Goal: Information Seeking & Learning: Check status

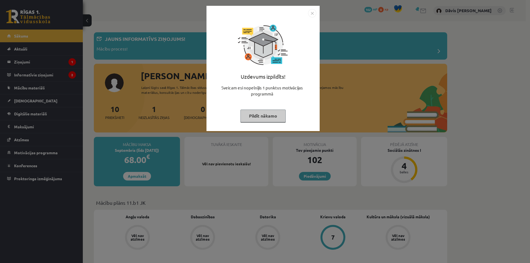
click at [261, 116] on button "Pildīt nākamo" at bounding box center [262, 116] width 45 height 13
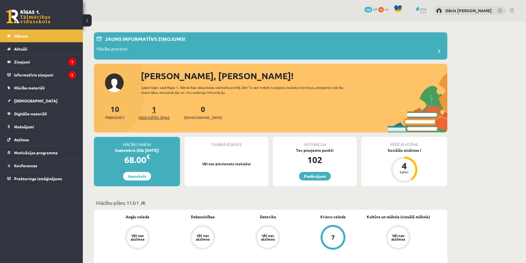
click at [155, 110] on link "1 Neizlasītās ziņas" at bounding box center [153, 112] width 31 height 16
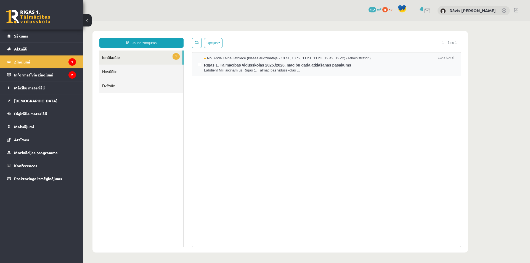
click at [229, 68] on span "Labdien! Mīļi aicinām uz Rīgas 1. Tālmācības vidusskolas ..." at bounding box center [329, 70] width 251 height 5
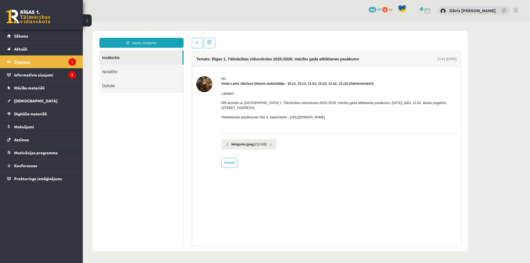
click at [45, 61] on legend "Ziņojumi 1" at bounding box center [45, 61] width 62 height 13
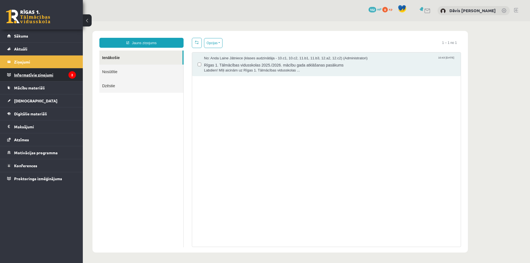
click at [31, 76] on legend "Informatīvie ziņojumi 2" at bounding box center [45, 74] width 62 height 13
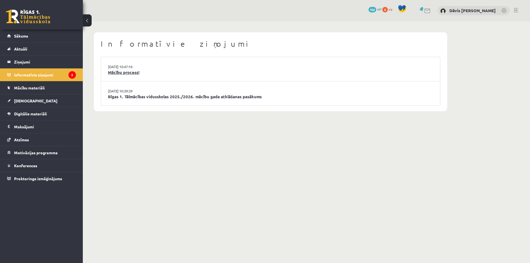
click at [132, 71] on link "Mācību process!" at bounding box center [270, 72] width 325 height 6
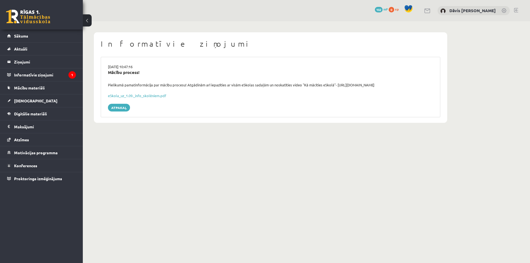
click at [136, 98] on div "eSkola_uz_1.09._info_skolēniem.pdf" at bounding box center [270, 96] width 325 height 6
click at [136, 96] on link "eSkola_uz_1.09._info_skolēniem.pdf" at bounding box center [137, 95] width 58 height 5
click at [47, 75] on legend "Informatīvie ziņojumi 1" at bounding box center [45, 74] width 62 height 13
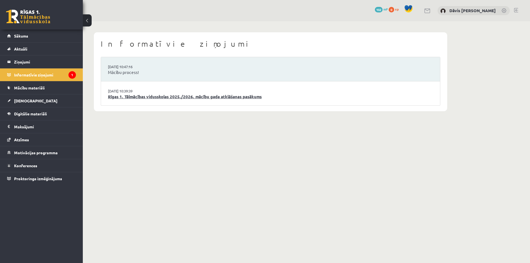
click at [130, 95] on link "Rīgas 1. Tālmācības vidusskolas 2025./2026. mācību gada atklāšanas pasākums" at bounding box center [270, 97] width 325 height 6
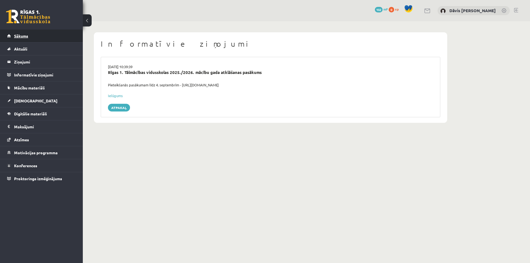
click at [29, 37] on link "Sākums" at bounding box center [41, 36] width 69 height 13
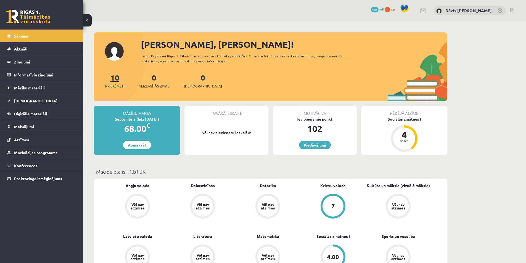
click at [116, 81] on link "10 Priekšmeti" at bounding box center [114, 81] width 19 height 16
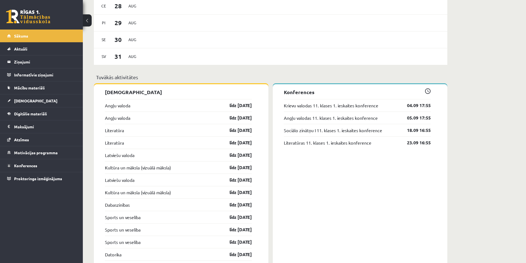
scroll to position [331, 0]
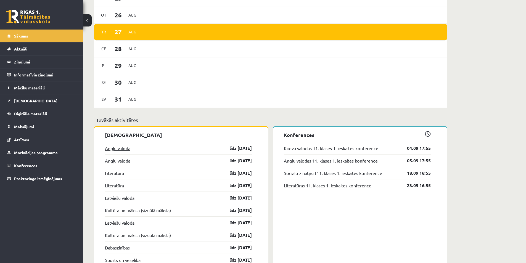
click at [119, 148] on link "Angļu valoda" at bounding box center [117, 148] width 25 height 7
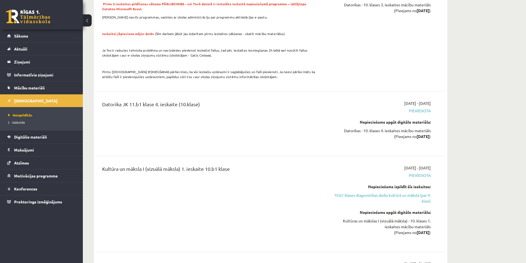
scroll to position [1269, 0]
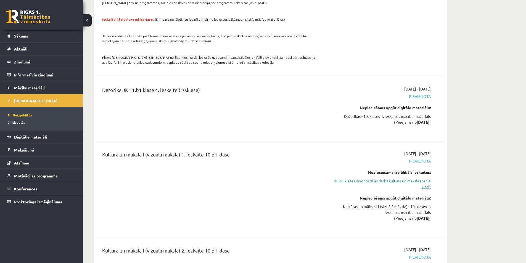
click at [359, 178] on link "10.b1 klases diagnostikas darbs kultūrā un mākslā (par 9. klasi)" at bounding box center [378, 184] width 104 height 12
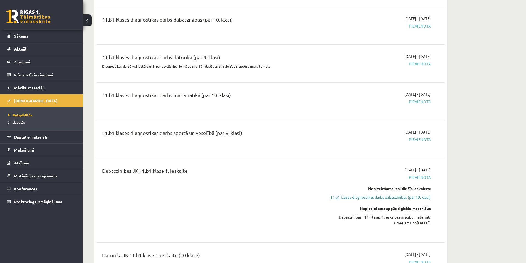
click at [356, 196] on link "11.b1 klases diagnostikas darbs dabaszinībās (par 10. klasi)" at bounding box center [378, 197] width 104 height 6
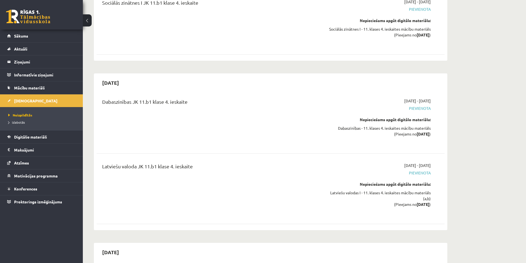
scroll to position [4058, 0]
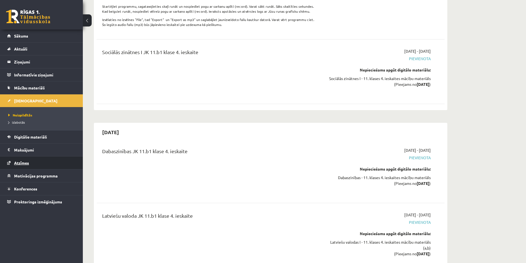
click at [24, 163] on span "Atzīmes" at bounding box center [21, 162] width 15 height 5
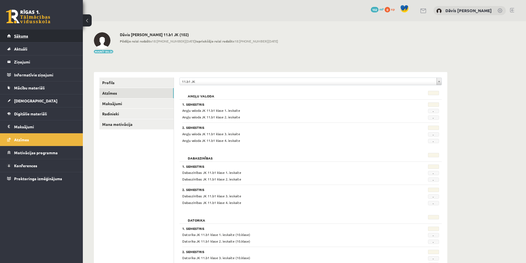
click at [40, 38] on link "Sākums" at bounding box center [41, 36] width 69 height 13
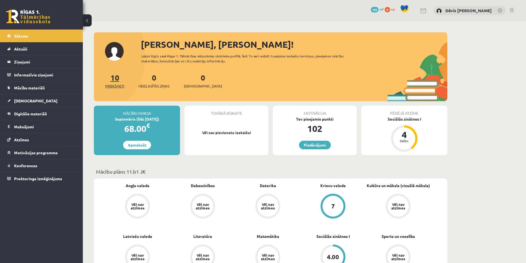
click at [118, 78] on link "10 Priekšmeti" at bounding box center [114, 81] width 19 height 16
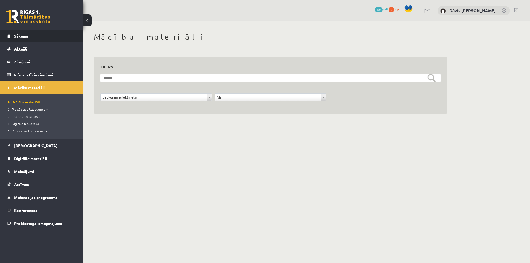
click at [32, 32] on link "Sākums" at bounding box center [41, 36] width 69 height 13
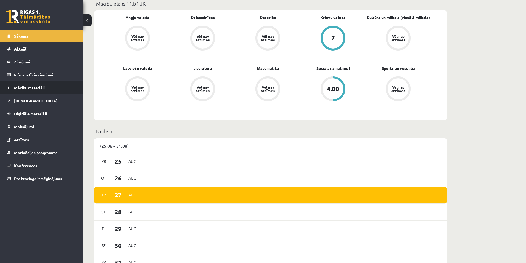
scroll to position [110, 0]
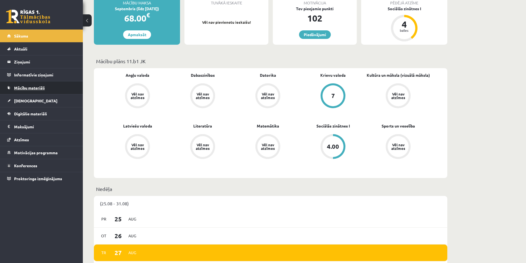
click at [25, 92] on link "Mācību materiāli" at bounding box center [41, 87] width 69 height 13
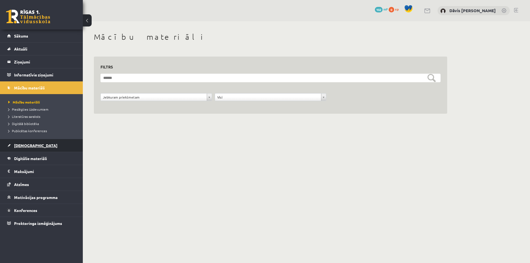
click at [28, 143] on span "[DEMOGRAPHIC_DATA]" at bounding box center [35, 145] width 43 height 5
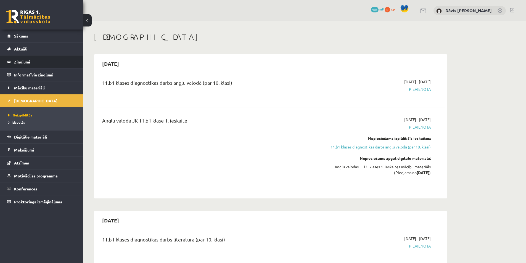
click at [23, 61] on legend "Ziņojumi 0" at bounding box center [45, 61] width 62 height 13
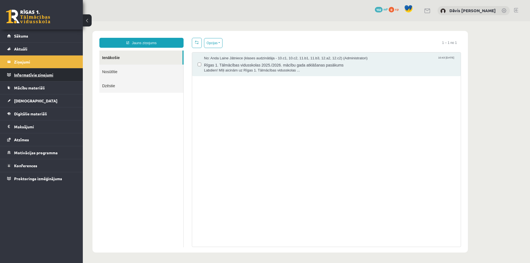
click at [25, 75] on legend "Informatīvie ziņojumi 0" at bounding box center [45, 74] width 62 height 13
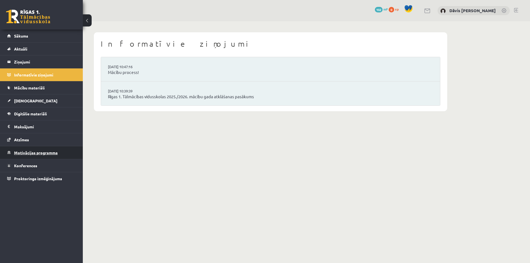
click at [40, 152] on span "Motivācijas programma" at bounding box center [36, 152] width 44 height 5
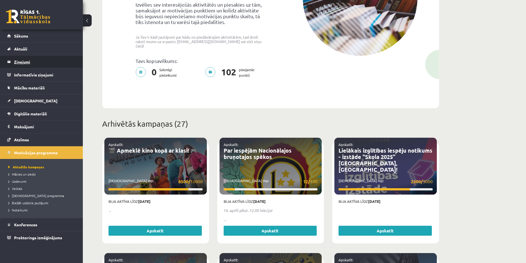
scroll to position [83, 0]
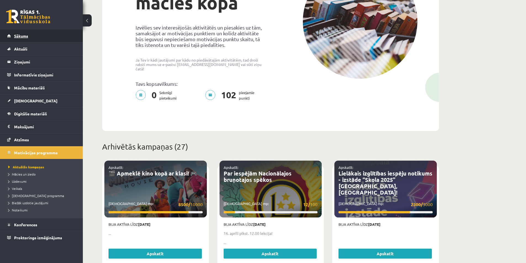
click at [25, 39] on link "Sākums" at bounding box center [41, 36] width 69 height 13
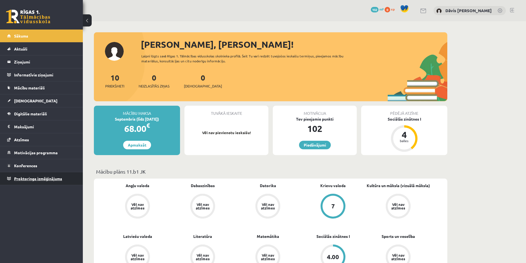
click at [25, 179] on span "Proktoringa izmēģinājums" at bounding box center [38, 178] width 48 height 5
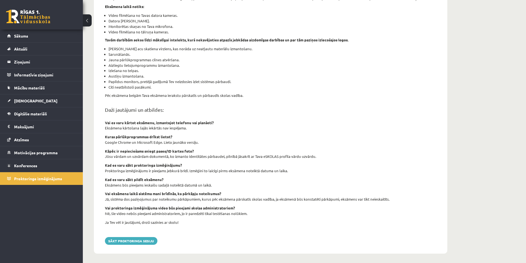
scroll to position [118, 0]
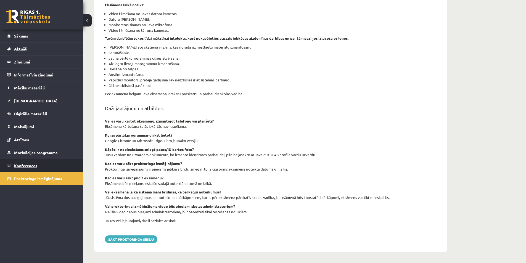
click at [27, 168] on link "Konferences" at bounding box center [41, 165] width 69 height 13
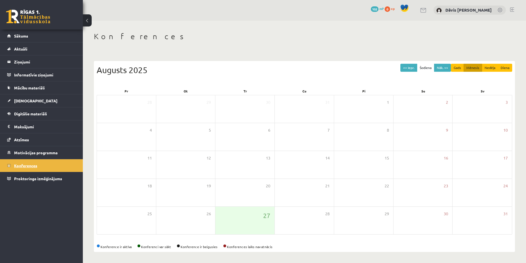
scroll to position [1, 0]
click at [442, 66] on button "Nāk. >>" at bounding box center [442, 68] width 17 height 8
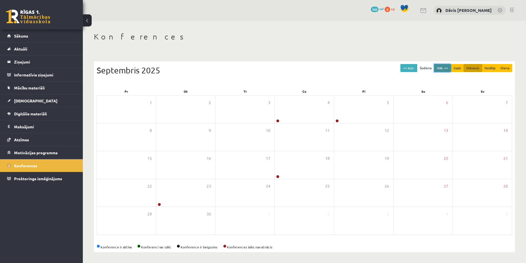
scroll to position [0, 0]
click at [32, 151] on span "Motivācijas programma" at bounding box center [36, 152] width 44 height 5
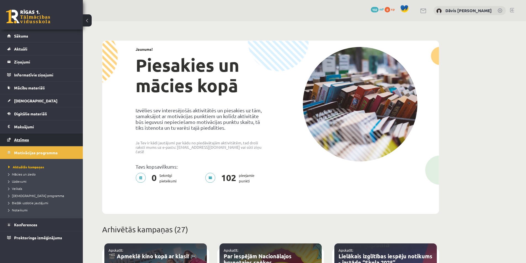
click at [21, 138] on span "Atzīmes" at bounding box center [21, 139] width 15 height 5
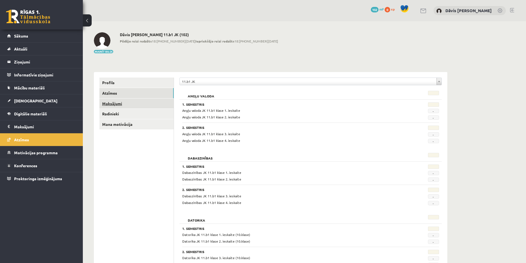
click at [121, 104] on link "Maksājumi" at bounding box center [136, 103] width 74 height 10
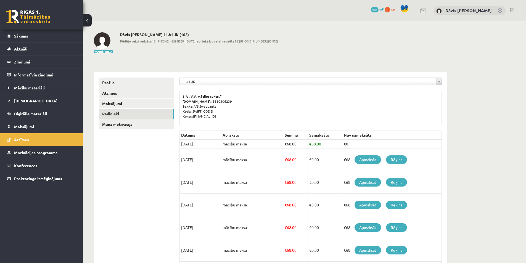
click at [118, 113] on link "Radinieki" at bounding box center [136, 114] width 74 height 10
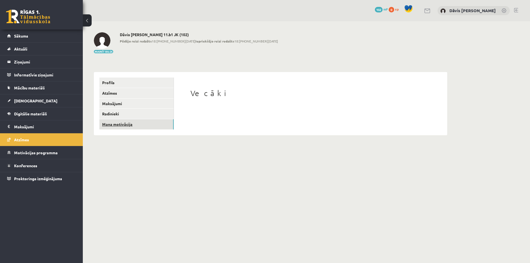
click at [119, 123] on link "Mana motivācija" at bounding box center [136, 124] width 74 height 10
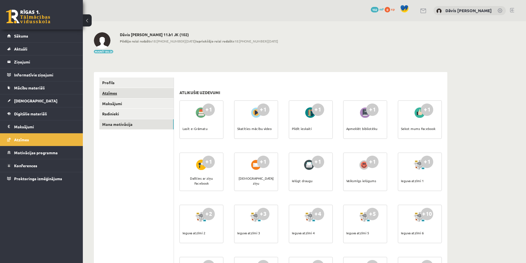
click at [117, 94] on link "Atzīmes" at bounding box center [136, 93] width 74 height 10
